Goal: Navigation & Orientation: Understand site structure

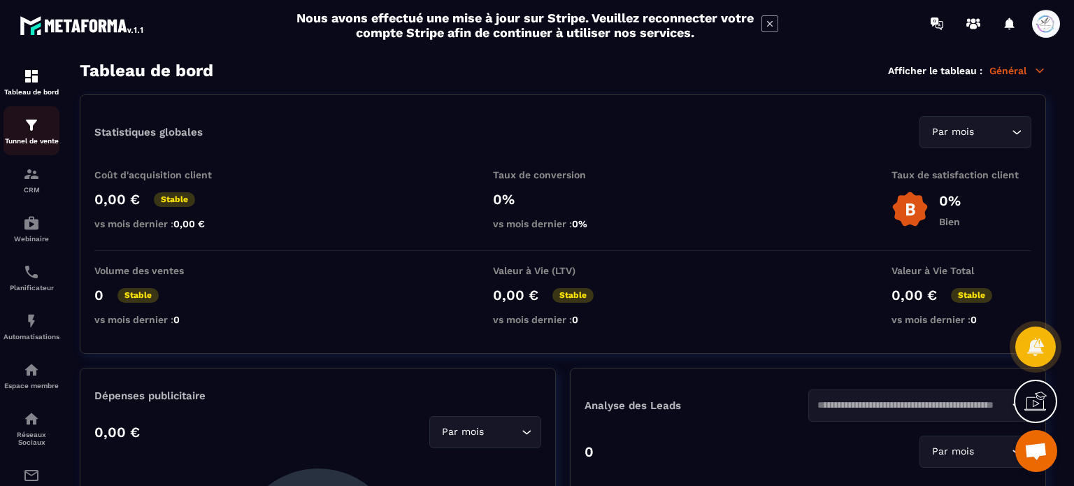
click at [35, 143] on p "Tunnel de vente" at bounding box center [31, 141] width 56 height 8
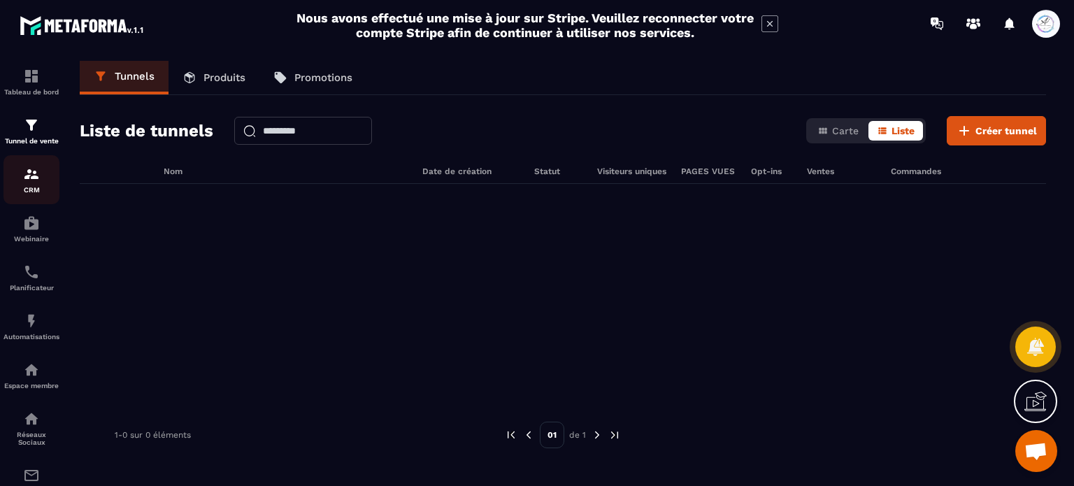
click at [39, 187] on div "CRM" at bounding box center [31, 180] width 56 height 28
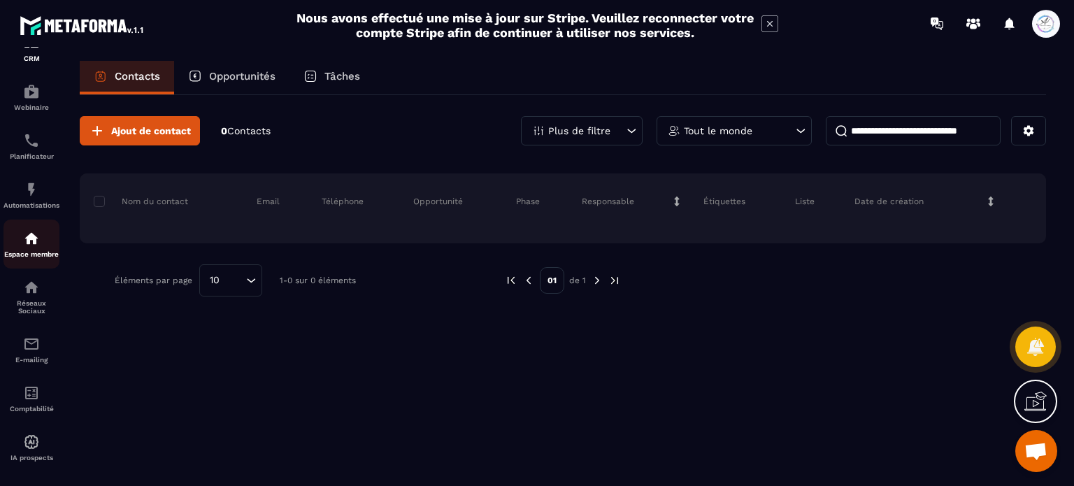
scroll to position [140, 0]
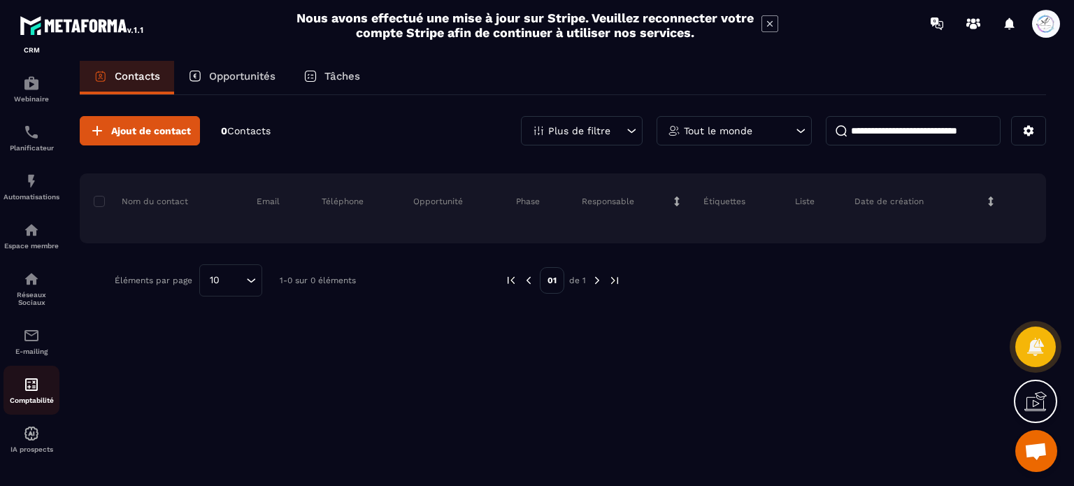
click at [35, 380] on link "Comptabilité" at bounding box center [31, 390] width 56 height 49
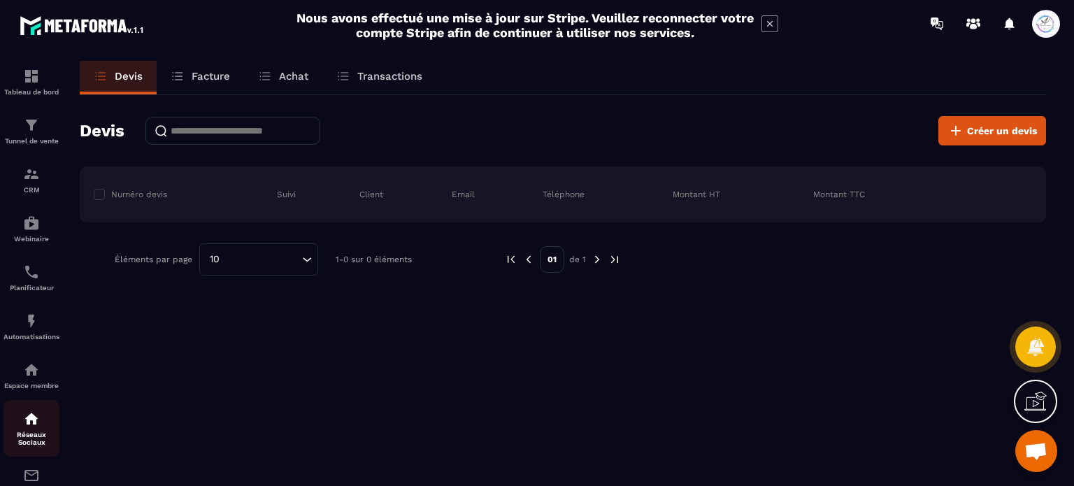
click at [26, 424] on img at bounding box center [31, 419] width 17 height 17
